Goal: Navigation & Orientation: Find specific page/section

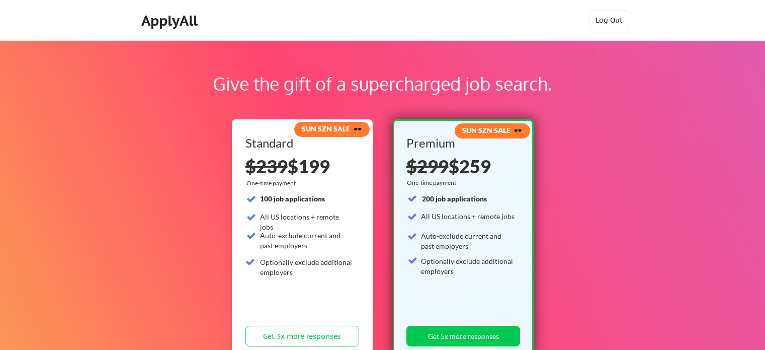
scroll to position [54, 0]
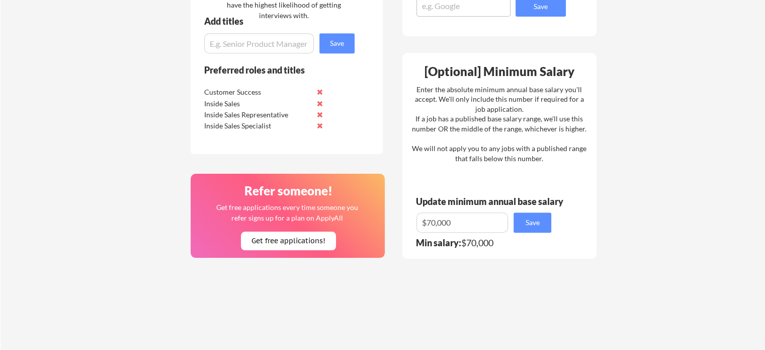
scroll to position [544, 0]
